Goal: Answer question/provide support: Share knowledge or assist other users

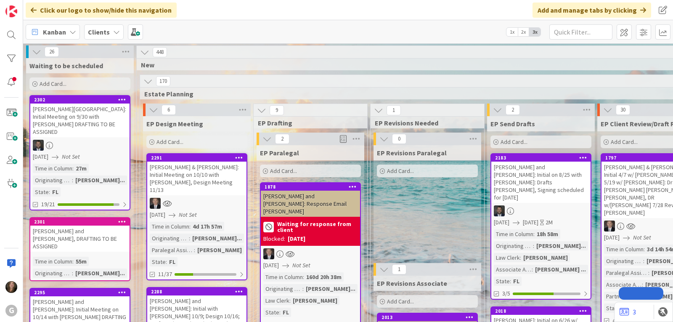
click at [102, 31] on b "Clients" at bounding box center [99, 32] width 22 height 8
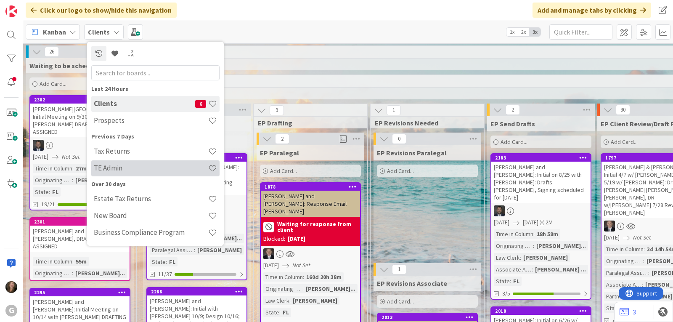
click at [111, 172] on h4 "TE Admin" at bounding box center [151, 168] width 114 height 8
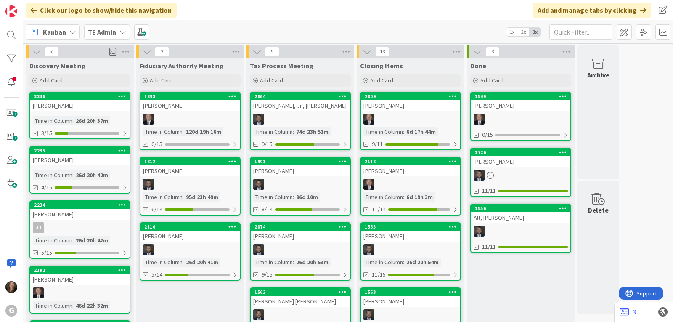
click at [182, 112] on div "1893 [PERSON_NAME] in [GEOGRAPHIC_DATA] : 120d 19h 16m 0/15" at bounding box center [190, 121] width 101 height 58
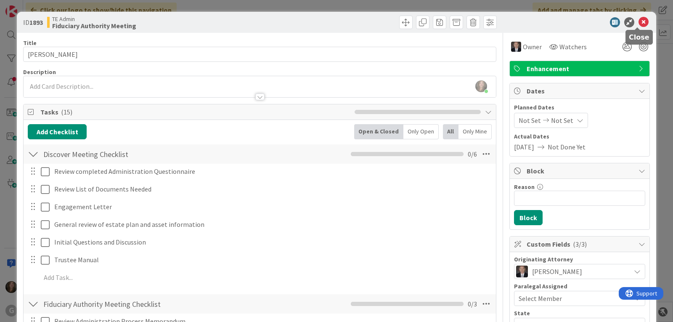
click at [638, 21] on icon at bounding box center [643, 22] width 10 height 10
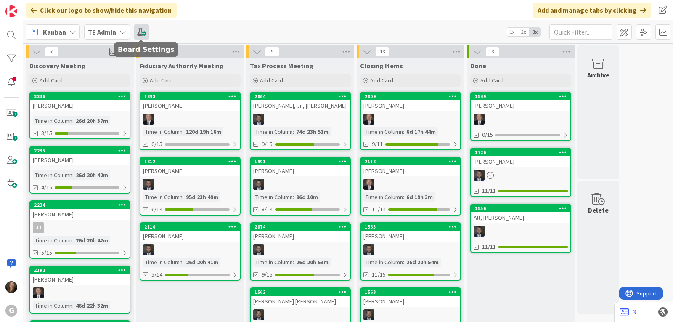
click at [142, 35] on span at bounding box center [141, 31] width 15 height 15
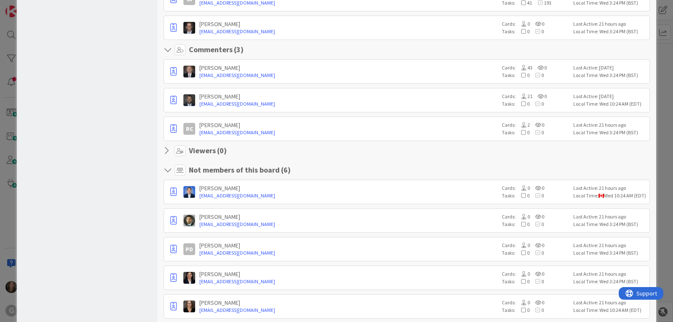
scroll to position [420, 0]
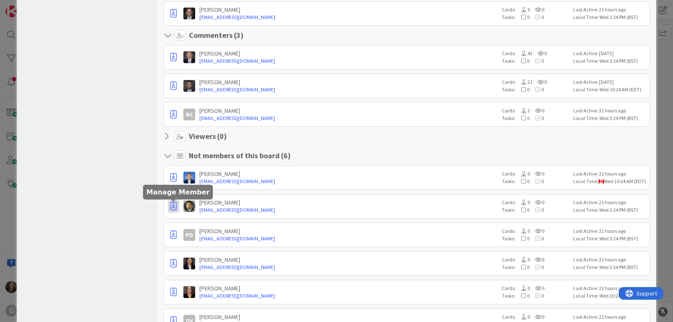
click at [170, 203] on icon "button" at bounding box center [173, 206] width 6 height 8
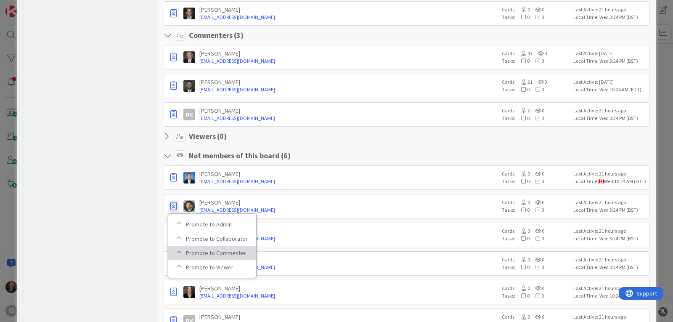
click at [211, 253] on p "Promote to Commenter" at bounding box center [215, 253] width 58 height 6
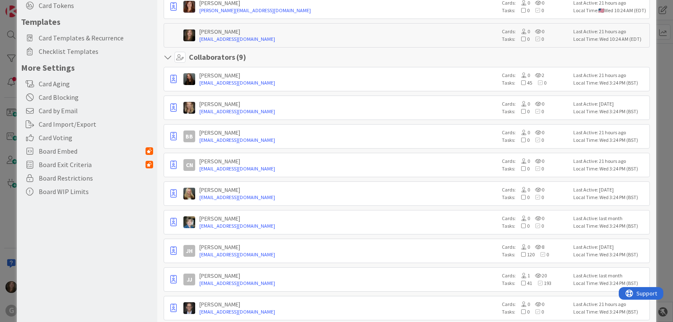
scroll to position [0, 0]
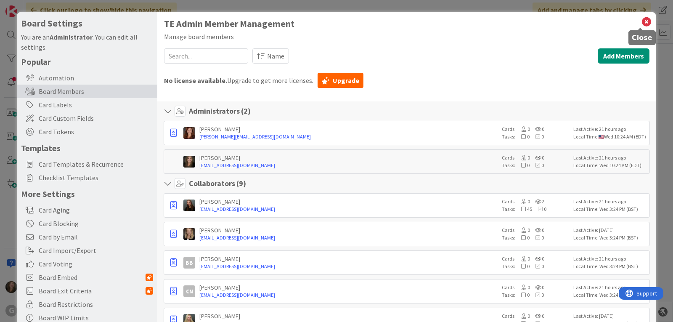
click at [641, 20] on icon at bounding box center [646, 22] width 11 height 12
